Goal: Task Accomplishment & Management: Use online tool/utility

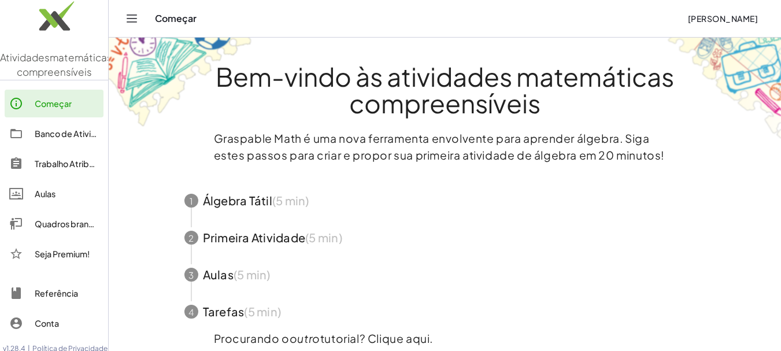
click at [248, 272] on span "button" at bounding box center [445, 274] width 549 height 37
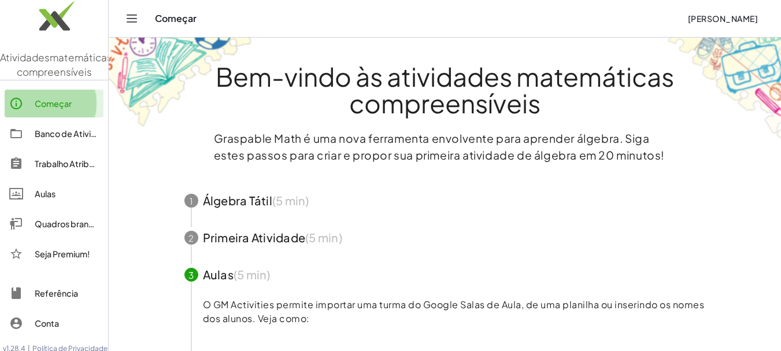
click at [45, 109] on font "Começar" at bounding box center [53, 103] width 37 height 10
click at [247, 204] on span "button" at bounding box center [445, 200] width 549 height 37
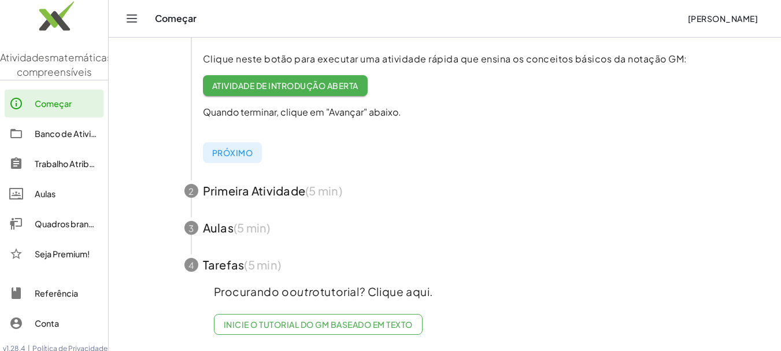
click at [236, 147] on font "Próximo" at bounding box center [232, 152] width 40 height 10
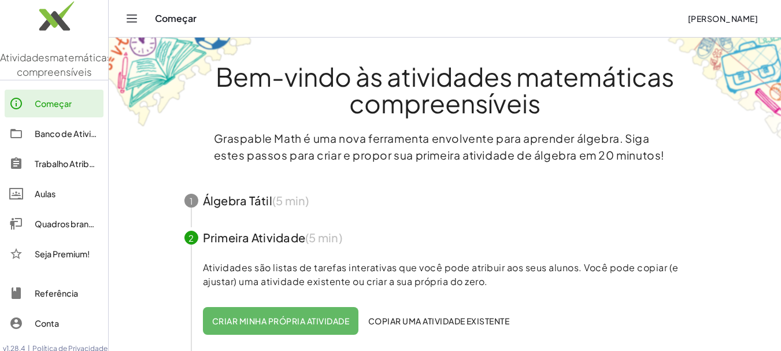
click at [306, 97] on h1 "Bem-vindo às atividades matemáticas compreensíveis" at bounding box center [445, 89] width 564 height 53
click at [54, 147] on link "Banco de Atividades" at bounding box center [54, 134] width 99 height 28
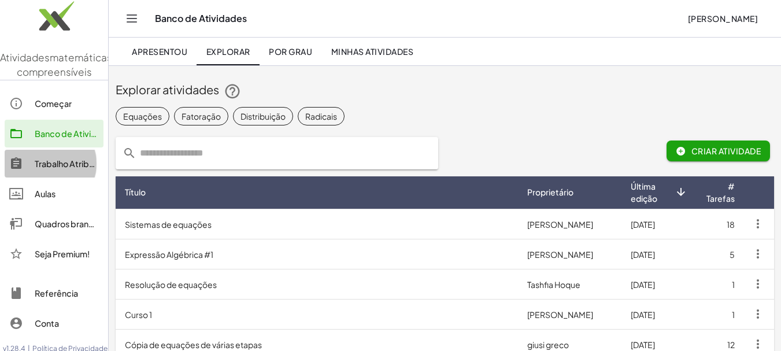
click at [54, 171] on div "Trabalho Atribuído" at bounding box center [67, 164] width 64 height 14
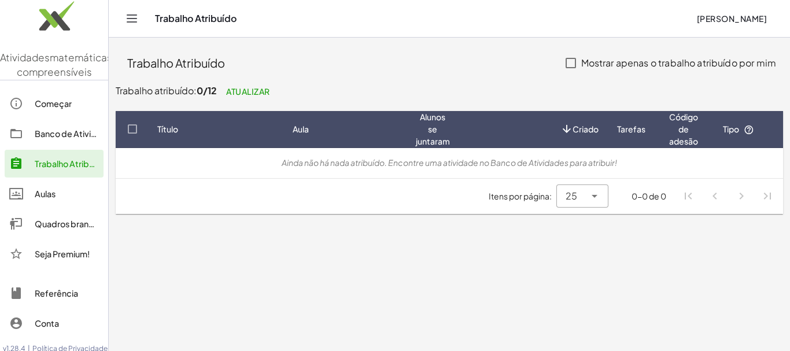
click at [54, 199] on font "Aulas" at bounding box center [45, 193] width 21 height 10
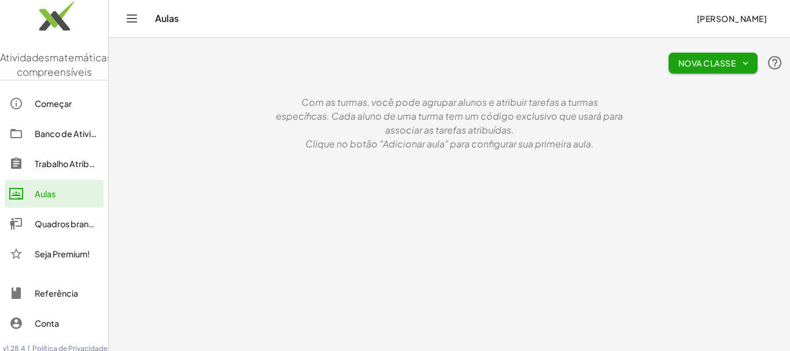
click at [53, 229] on font "Quadros brancos" at bounding box center [69, 224] width 68 height 10
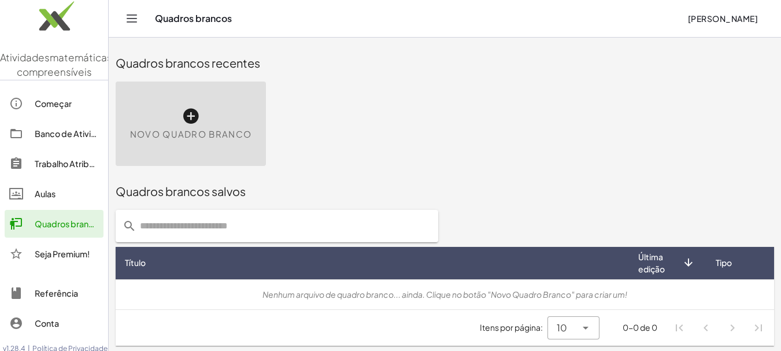
click at [195, 121] on icon at bounding box center [191, 116] width 19 height 19
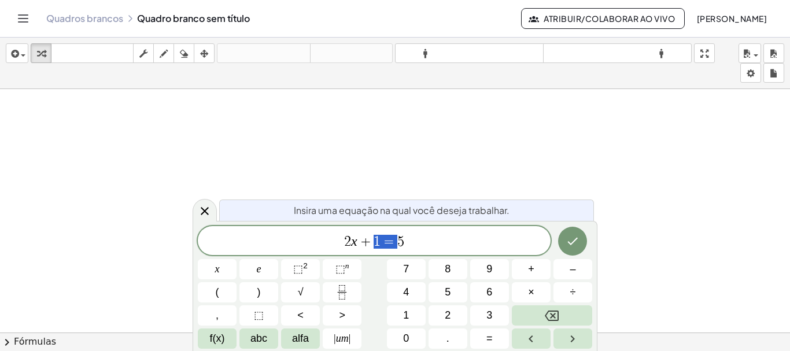
drag, startPoint x: 374, startPoint y: 243, endPoint x: 390, endPoint y: 242, distance: 16.2
drag, startPoint x: 365, startPoint y: 241, endPoint x: 378, endPoint y: 243, distance: 12.8
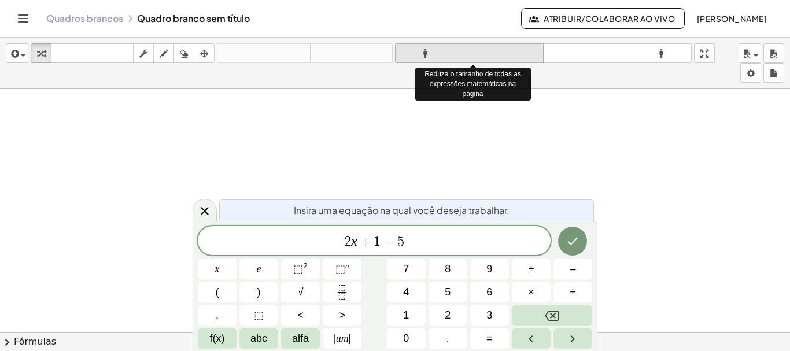
click at [422, 58] on font "formato_tamanho" at bounding box center [469, 53] width 143 height 11
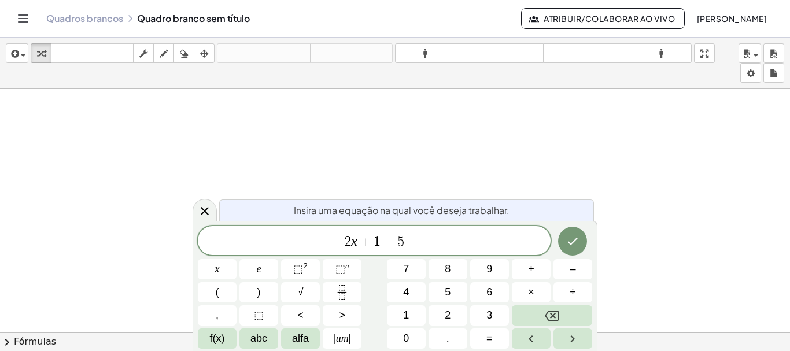
click at [394, 124] on div at bounding box center [395, 332] width 790 height 487
